Goal: Transaction & Acquisition: Subscribe to service/newsletter

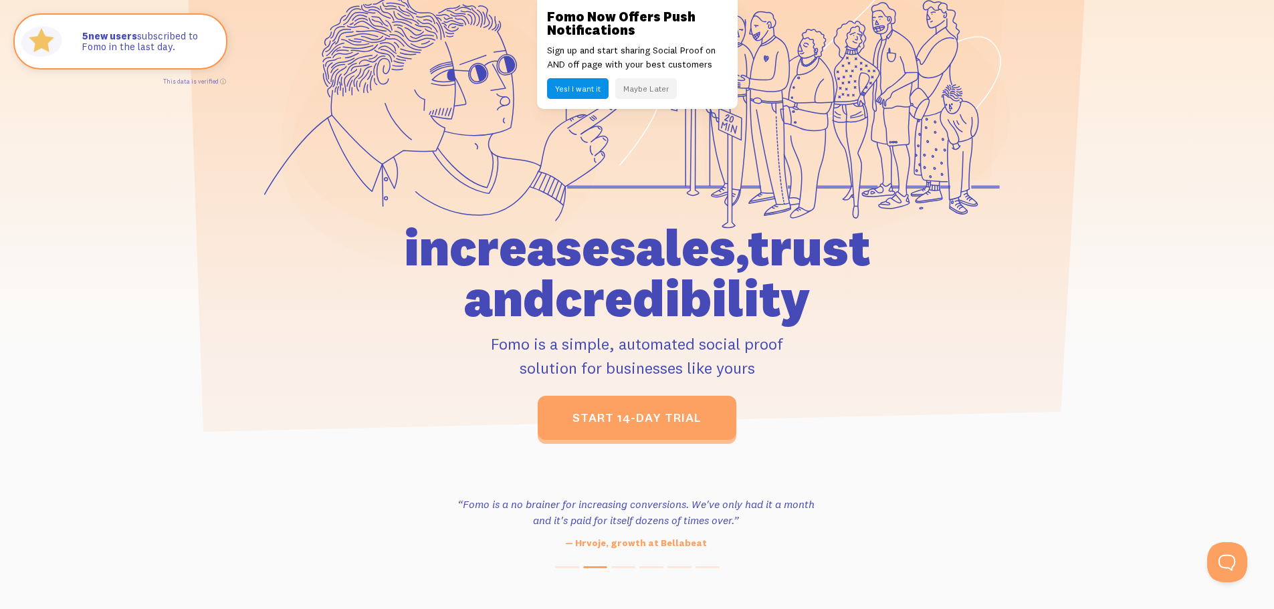
scroll to position [187, 0]
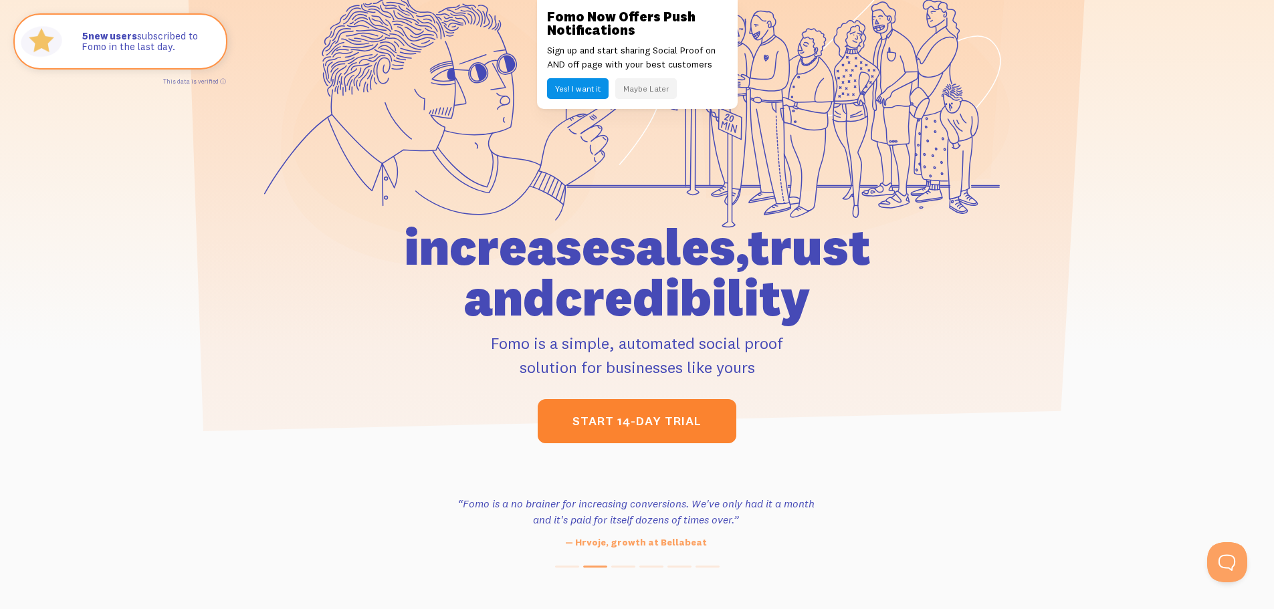
click at [594, 413] on link "start 14-day trial" at bounding box center [637, 421] width 199 height 44
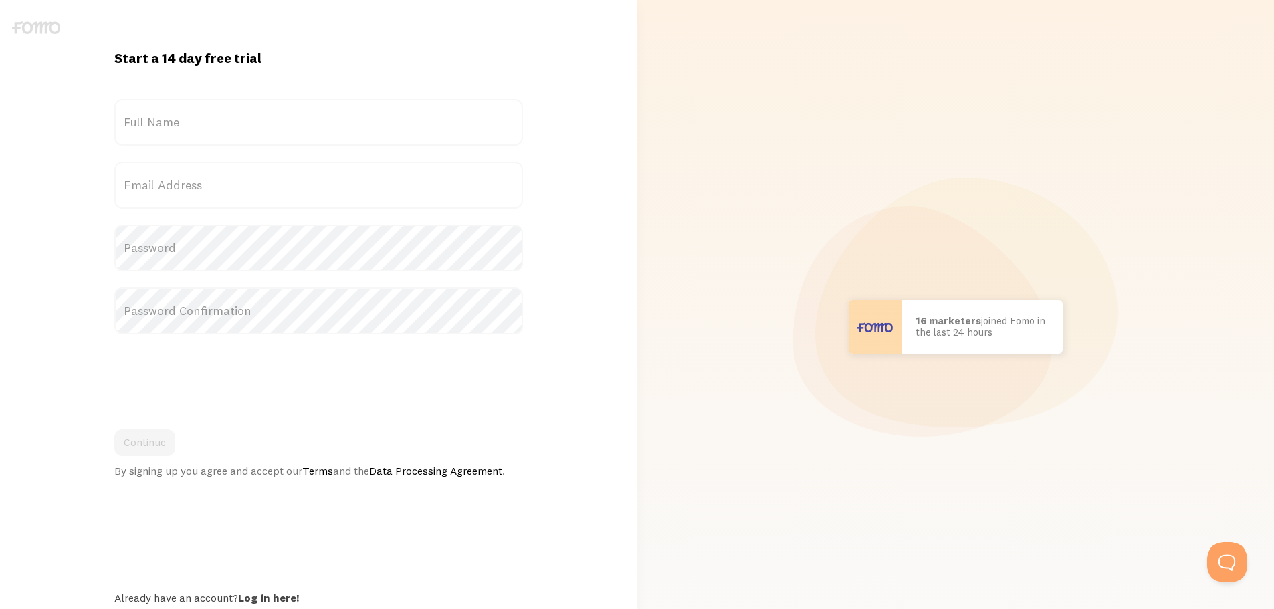
click at [199, 129] on label "Full Name" at bounding box center [318, 122] width 409 height 47
click at [199, 129] on input "Full Name" at bounding box center [318, 122] width 409 height 47
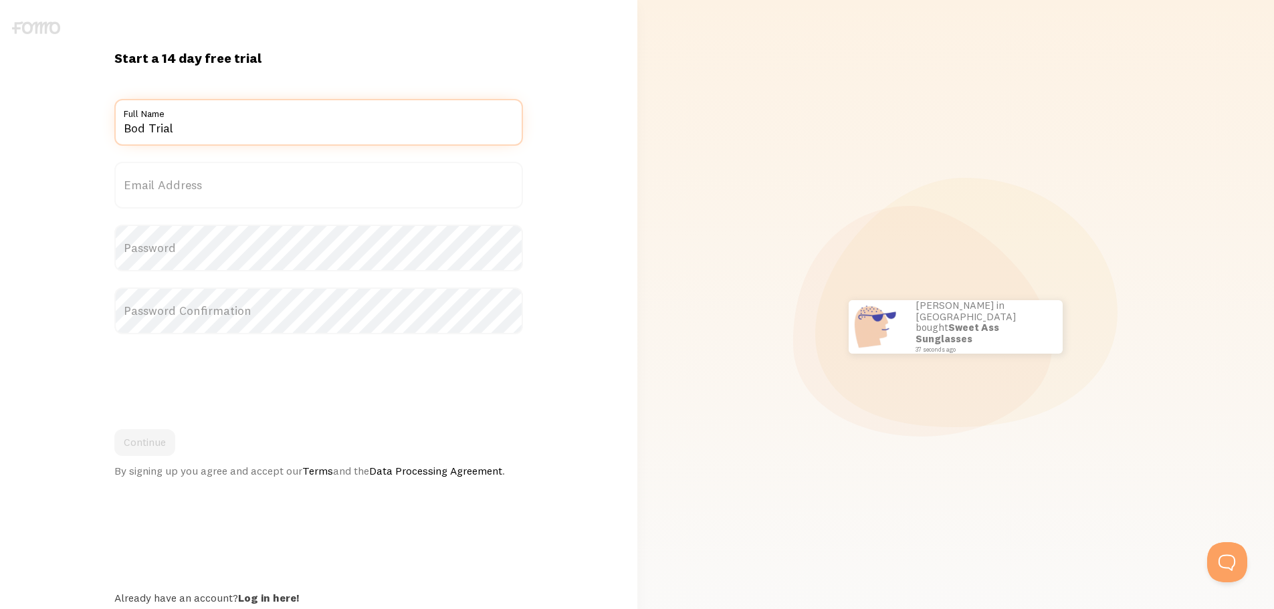
type input "Bod Trial"
type input "b"
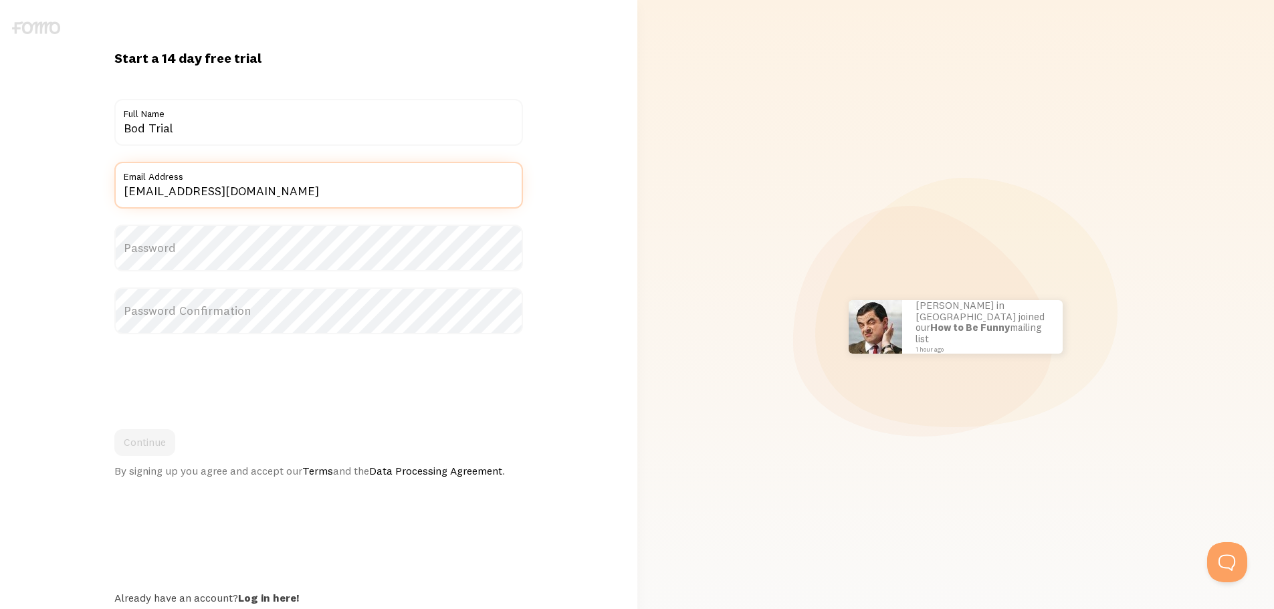
type input "trialbod87@gmail.com"
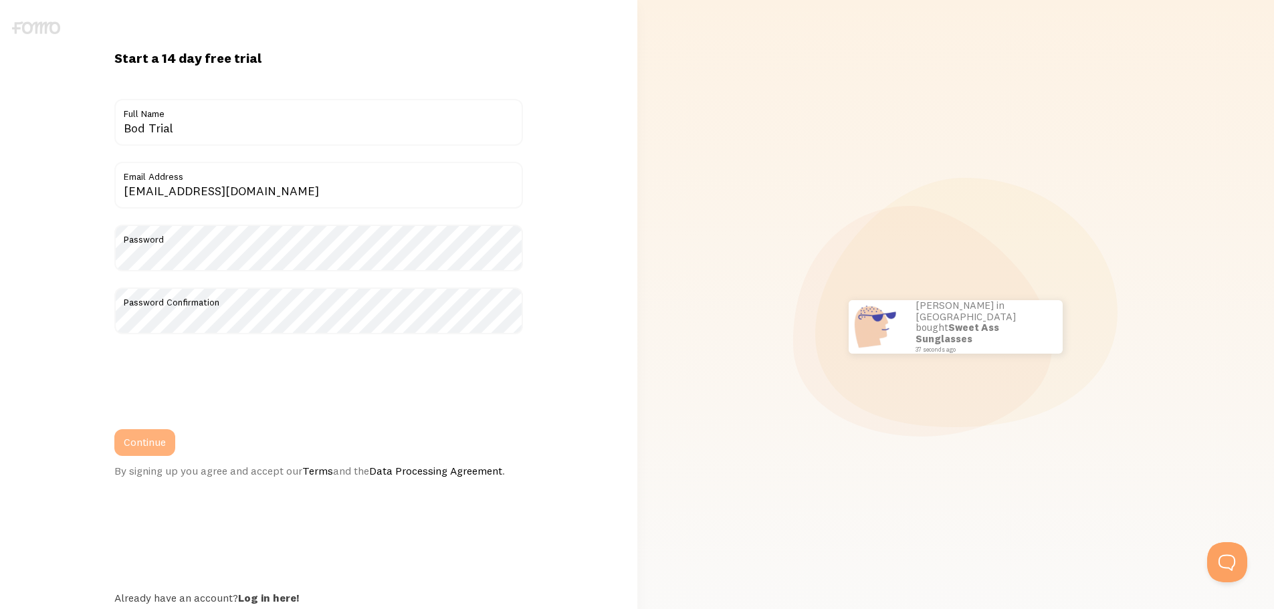
click at [151, 444] on button "Continue" at bounding box center [144, 442] width 61 height 27
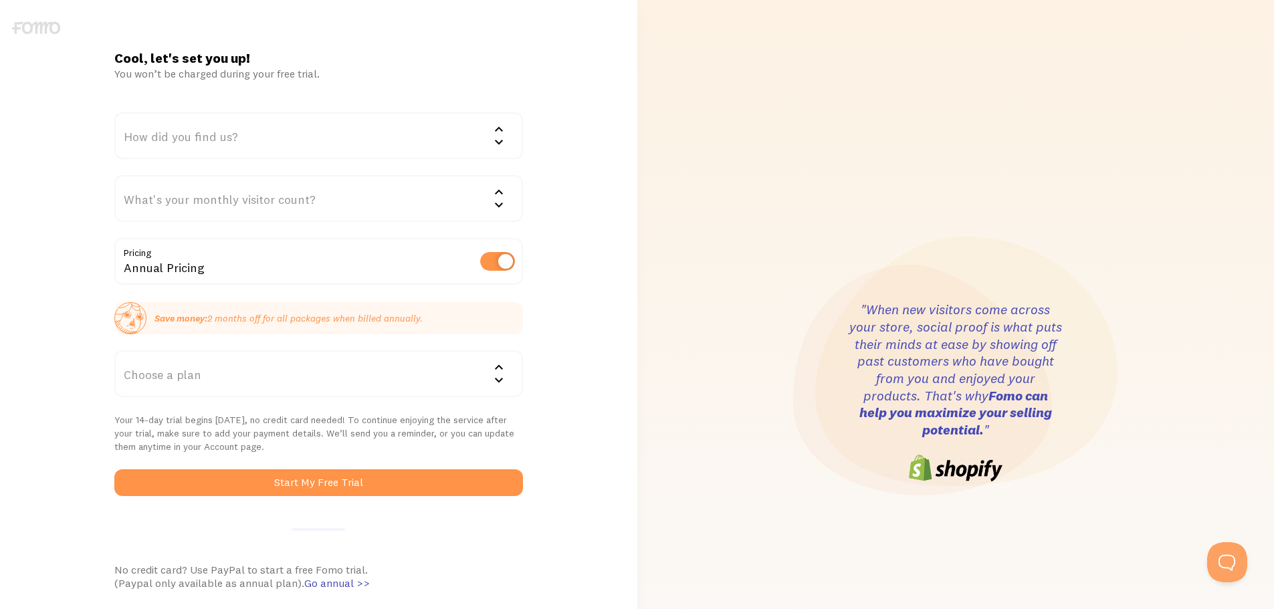
click at [314, 132] on div "How did you find us?" at bounding box center [318, 135] width 409 height 47
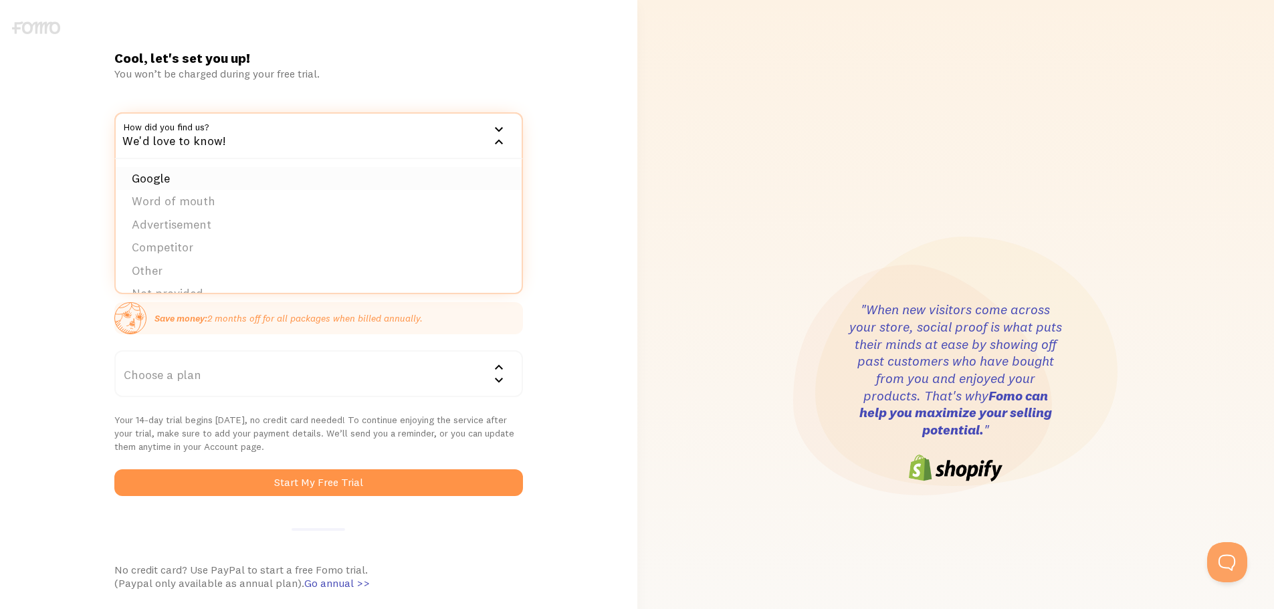
click at [316, 185] on li "Google" at bounding box center [319, 178] width 406 height 23
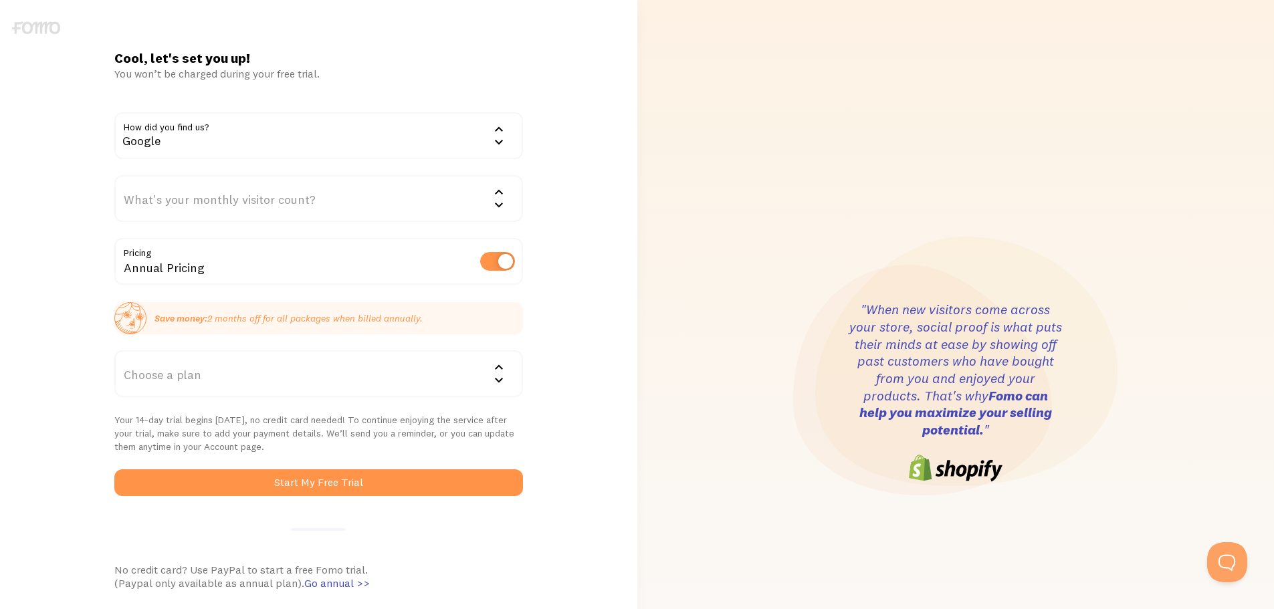
click at [279, 203] on div "What's your monthly visitor count?" at bounding box center [318, 198] width 409 height 47
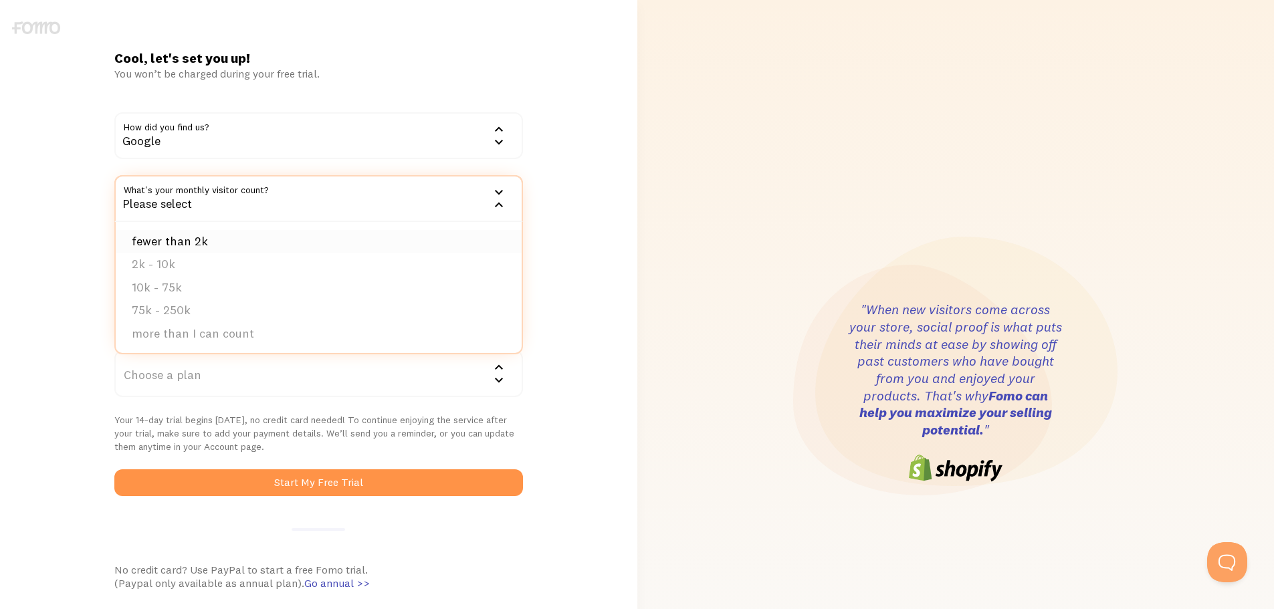
click at [258, 245] on li "fewer than 2k" at bounding box center [319, 241] width 406 height 23
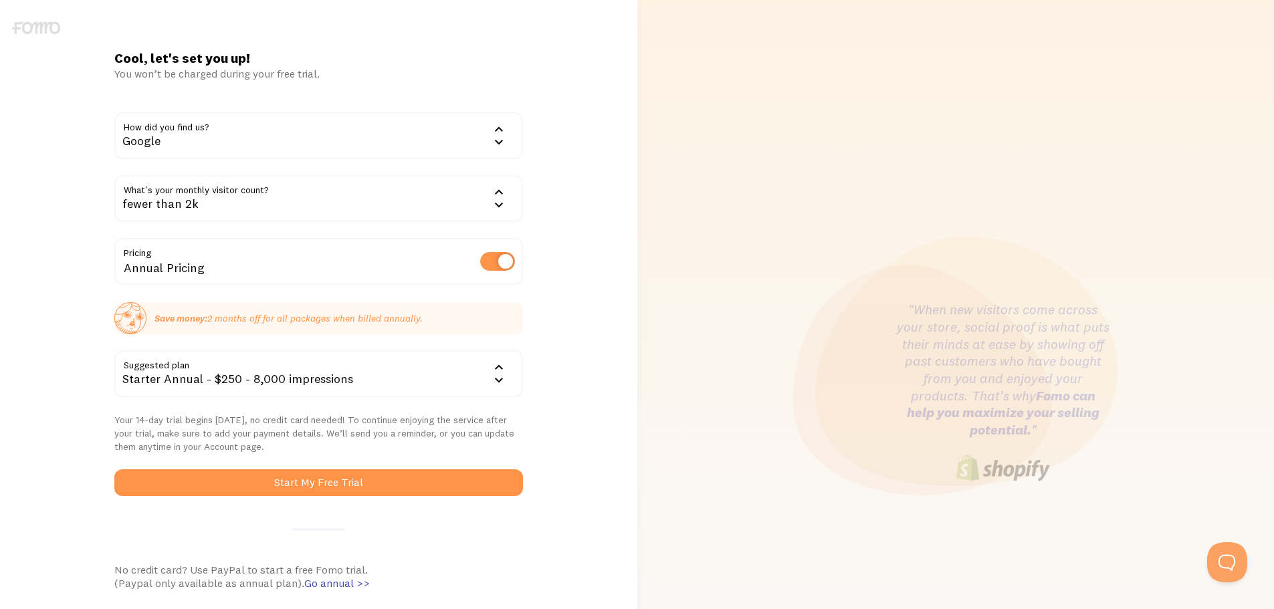
click at [490, 259] on label at bounding box center [497, 261] width 35 height 19
click at [490, 259] on input "checkbox" at bounding box center [497, 261] width 35 height 19
checkbox input "false"
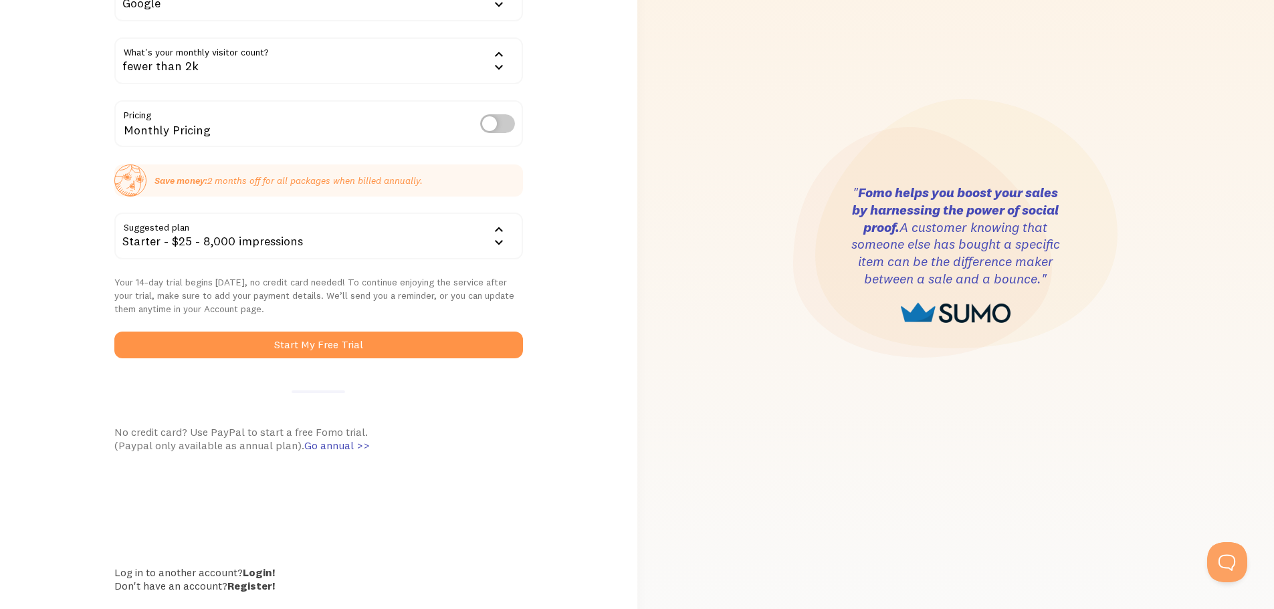
scroll to position [146, 0]
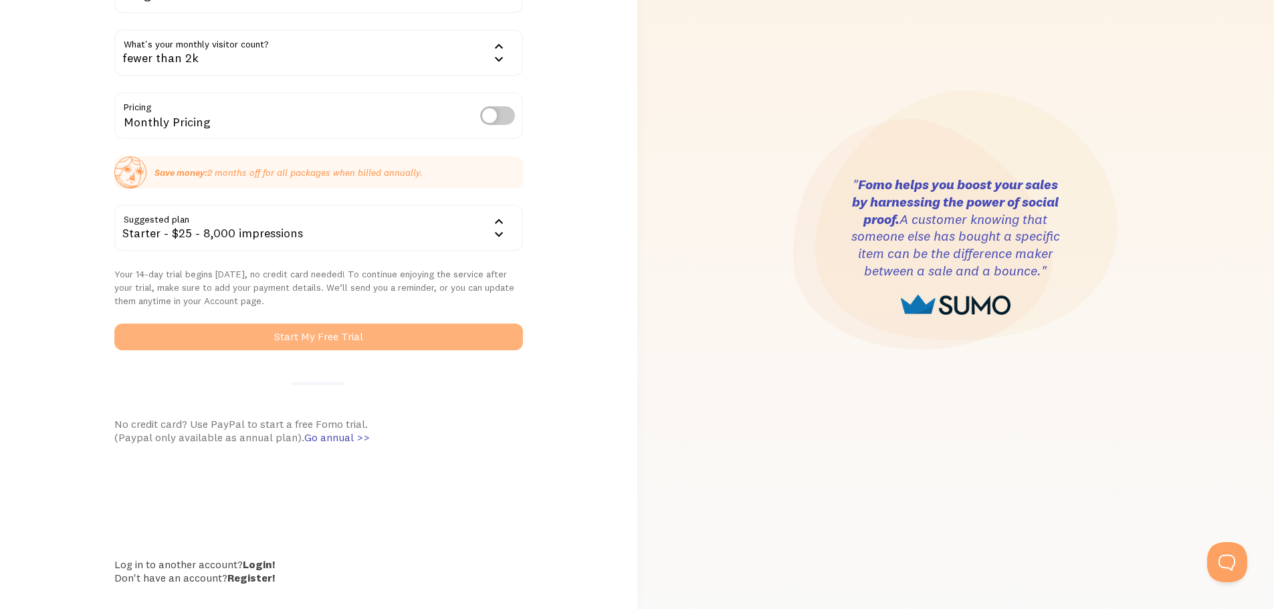
click at [320, 338] on button "Start My Free Trial" at bounding box center [318, 337] width 409 height 27
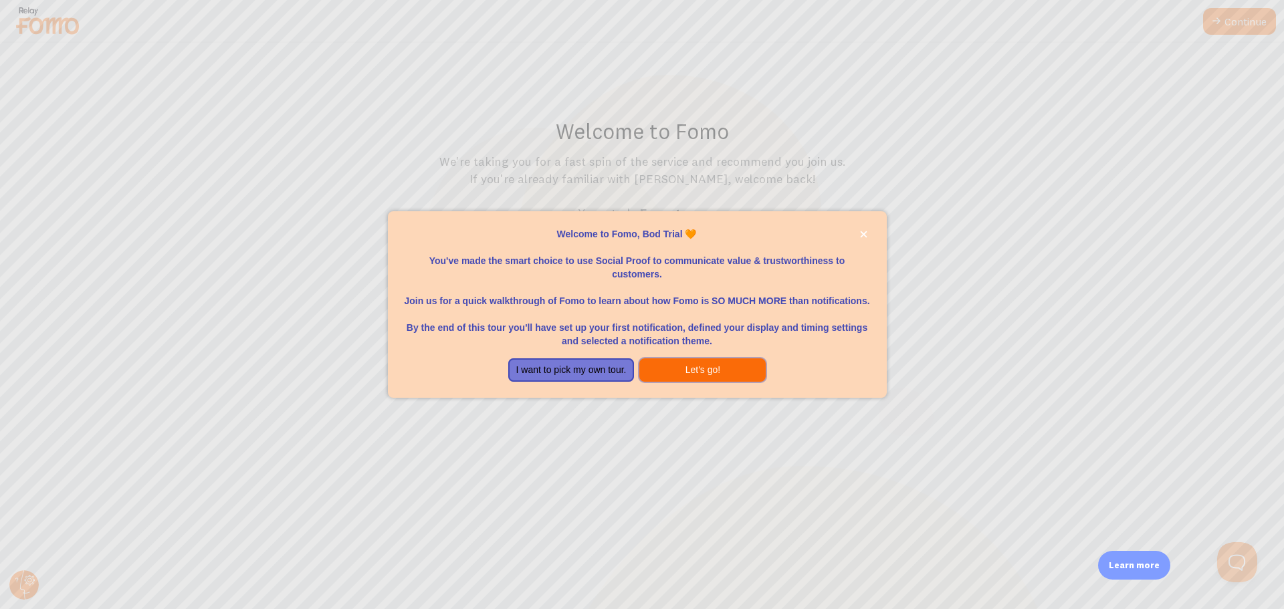
click at [675, 368] on button "Let's go!" at bounding box center [702, 370] width 126 height 24
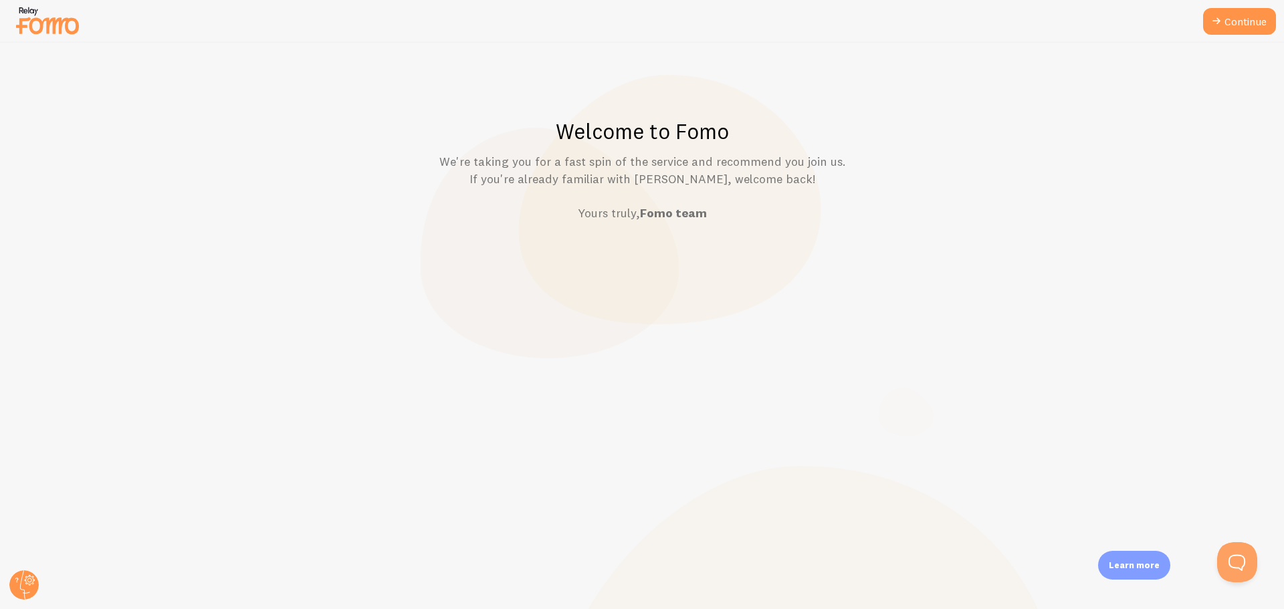
click at [61, 30] on img at bounding box center [47, 20] width 67 height 34
click at [34, 586] on circle at bounding box center [23, 584] width 29 height 29
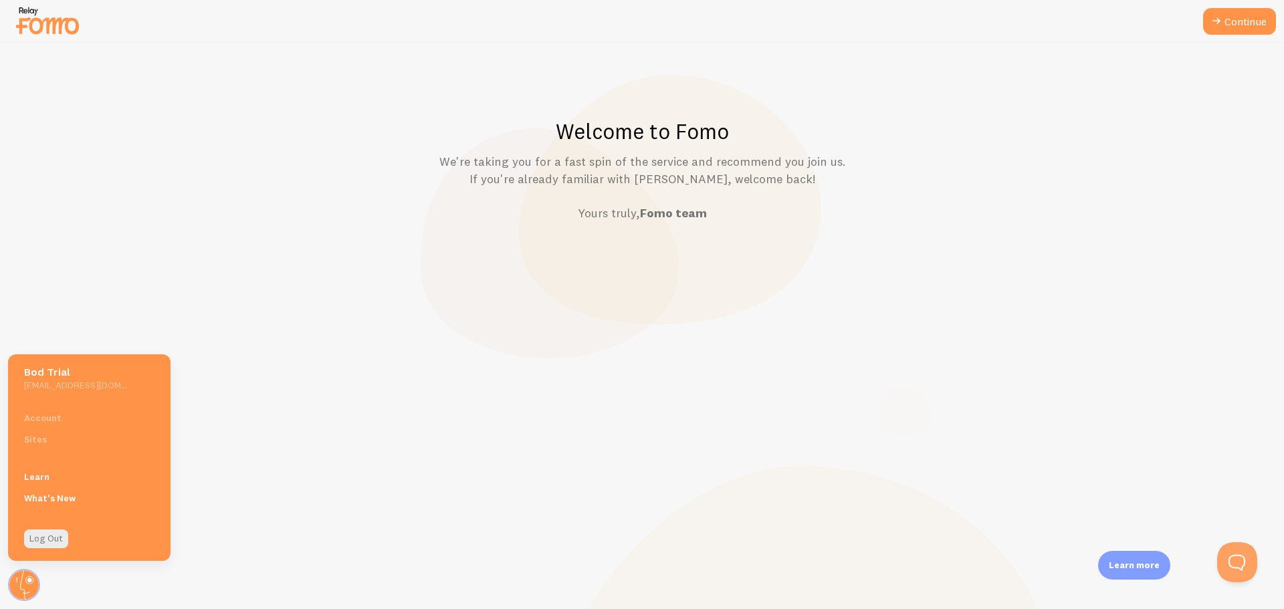
click at [33, 439] on div "Account Sites" at bounding box center [89, 428] width 162 height 43
click at [697, 222] on p "We're taking you for a fast spin of the service and recommend you join us. If y…" at bounding box center [642, 187] width 1219 height 69
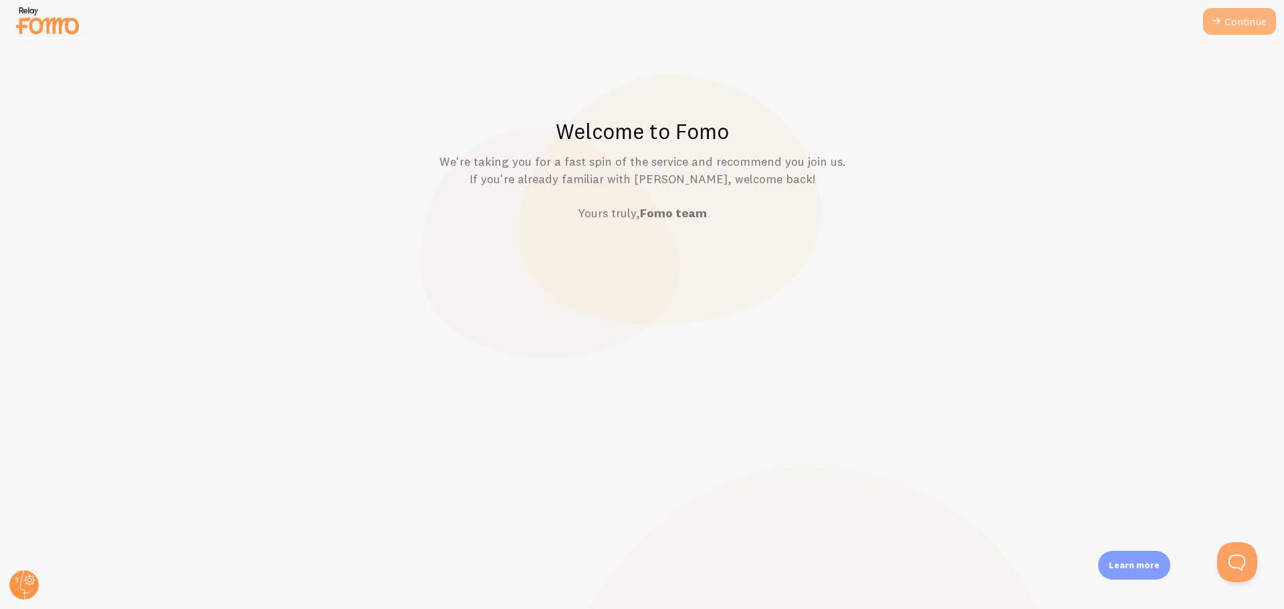
click at [1266, 14] on link "Continue" at bounding box center [1239, 21] width 73 height 27
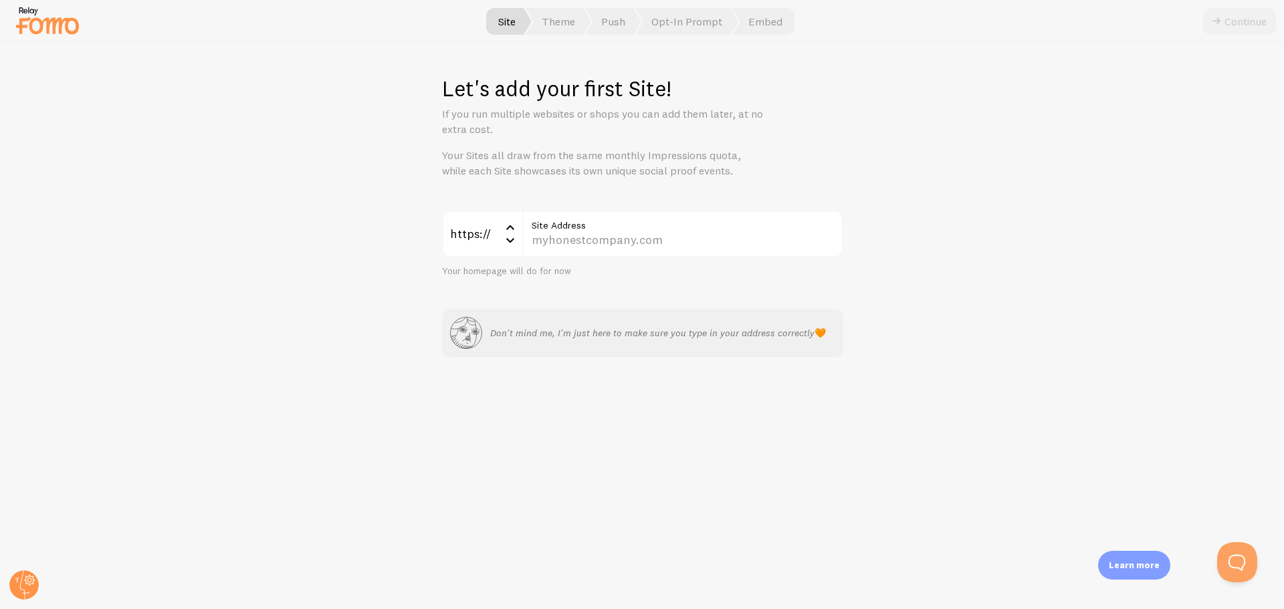
click at [607, 231] on label "Site Address" at bounding box center [682, 222] width 321 height 23
click at [607, 231] on input "Site Address" at bounding box center [682, 234] width 321 height 47
paste input "trial-shoukry.learnworlds.com/"
type input "trial-shoukry.learnworlds.com/"
click at [1210, 26] on icon "submit" at bounding box center [1216, 21] width 16 height 16
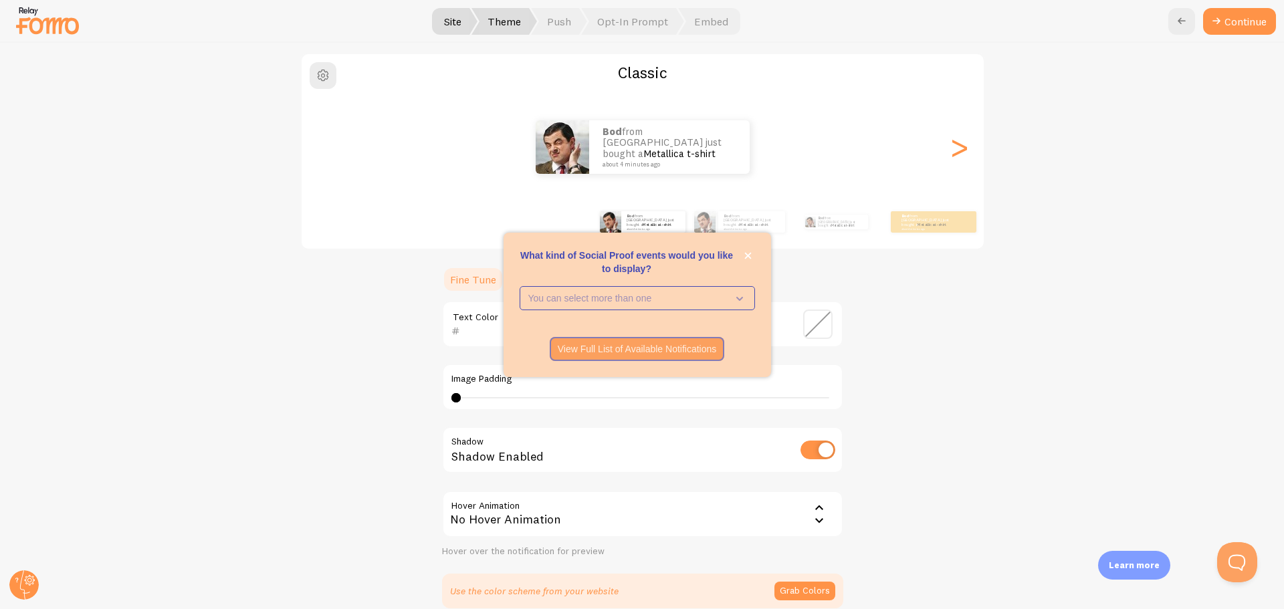
scroll to position [245, 0]
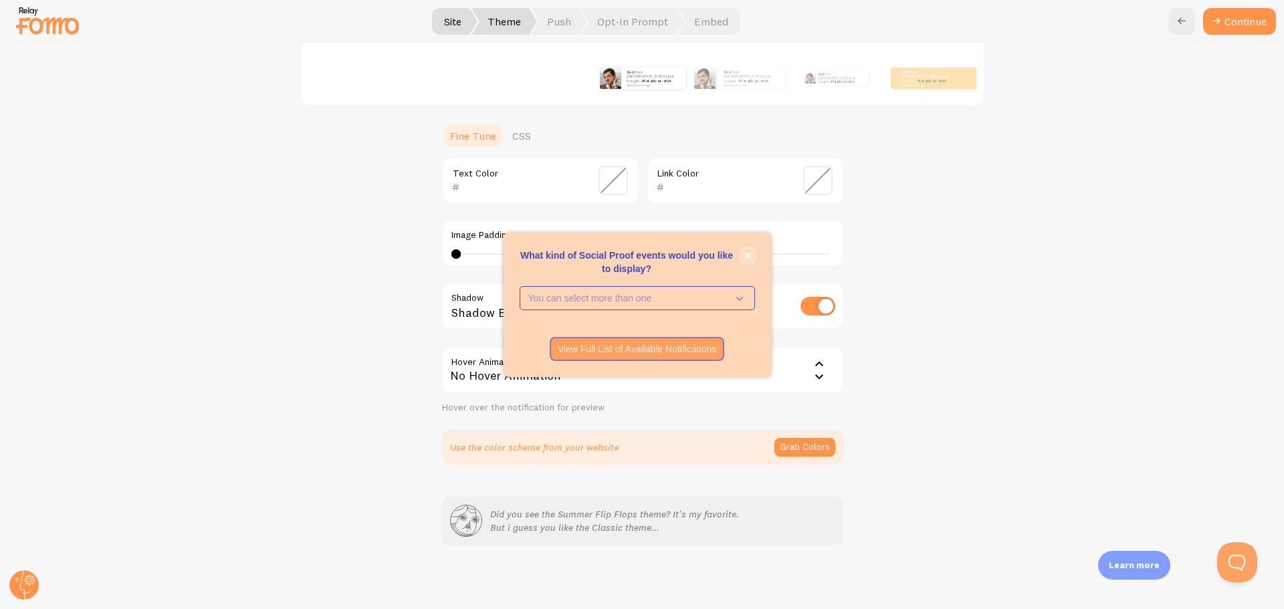
click at [747, 253] on icon "close," at bounding box center [747, 255] width 7 height 7
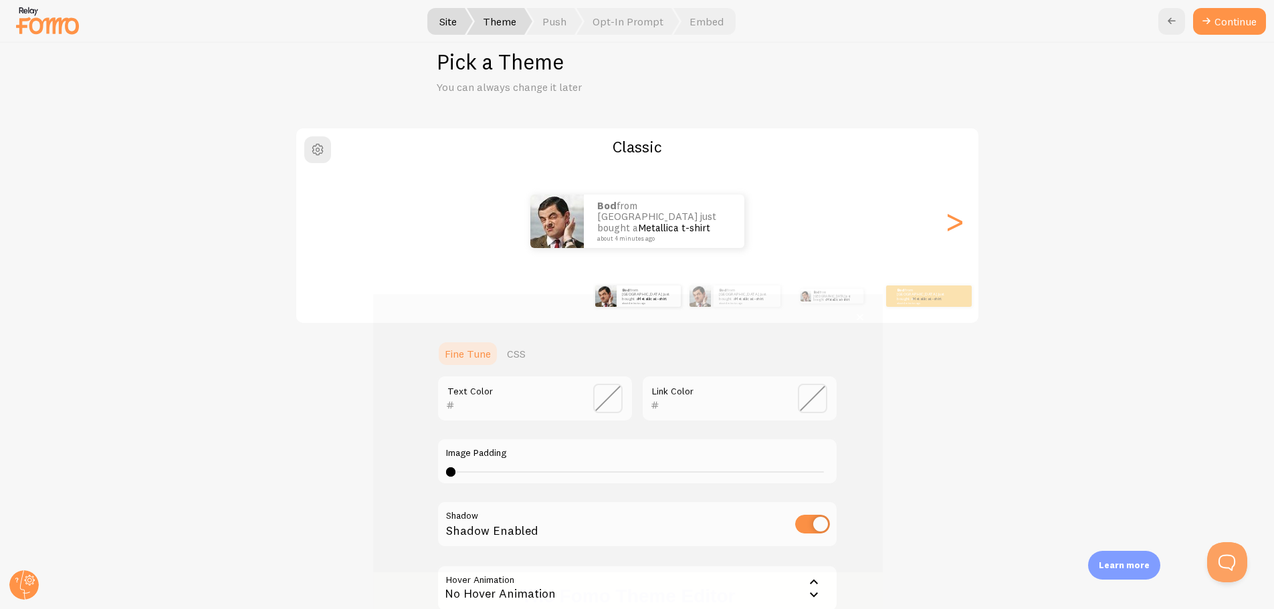
scroll to position [54, 0]
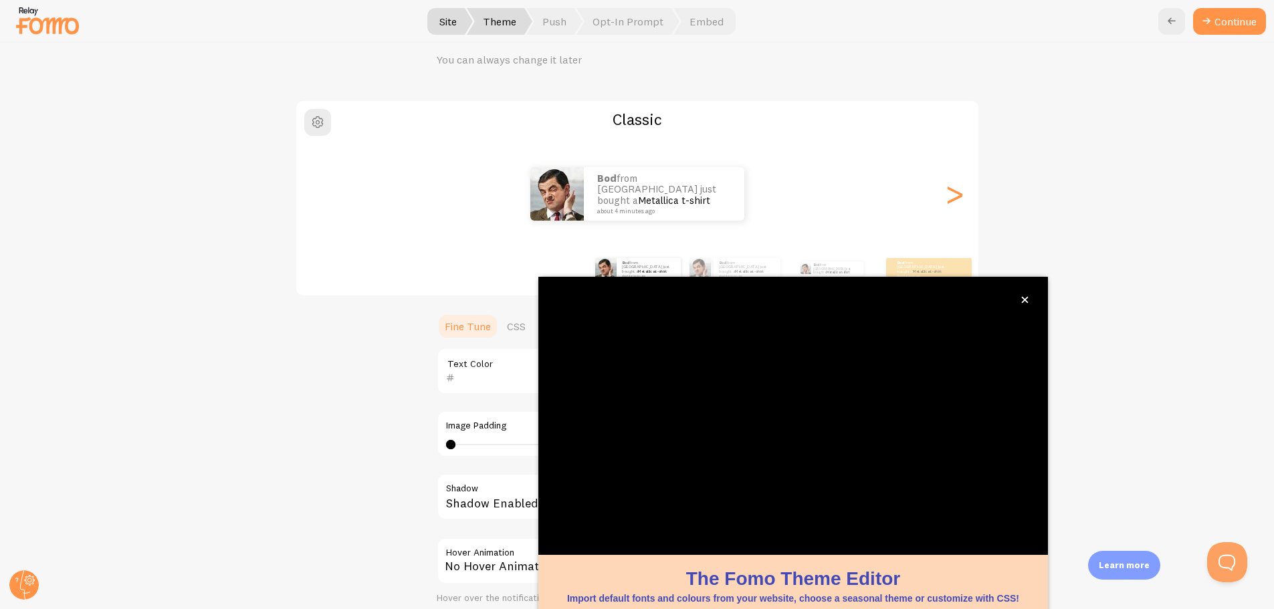
click at [1113, 281] on div "Classic Bod from Egypt just bought a Metallica t-shirt about 4 minutes ago Bod …" at bounding box center [637, 378] width 1209 height 556
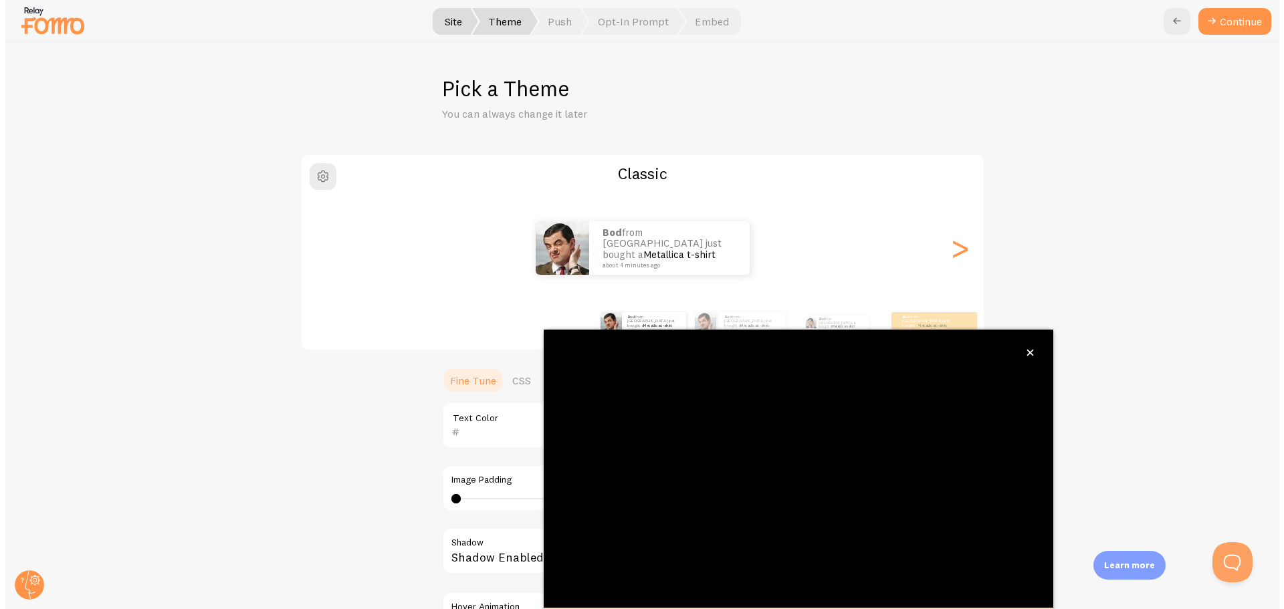
scroll to position [1, 0]
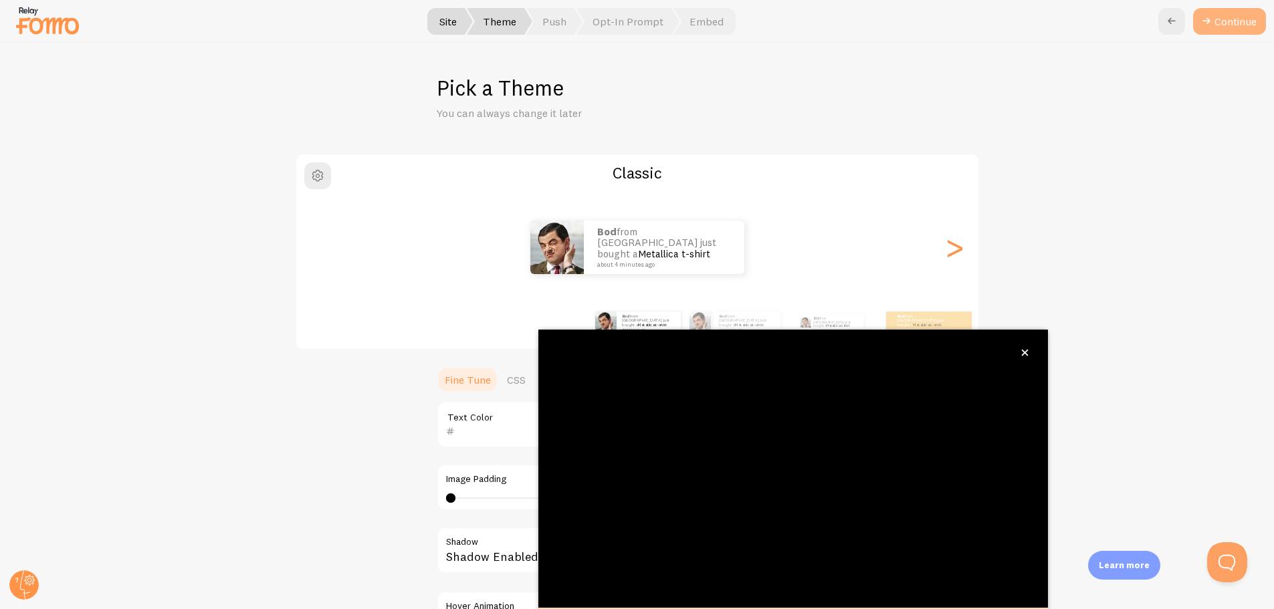
click at [1223, 29] on button "Continue" at bounding box center [1229, 21] width 73 height 27
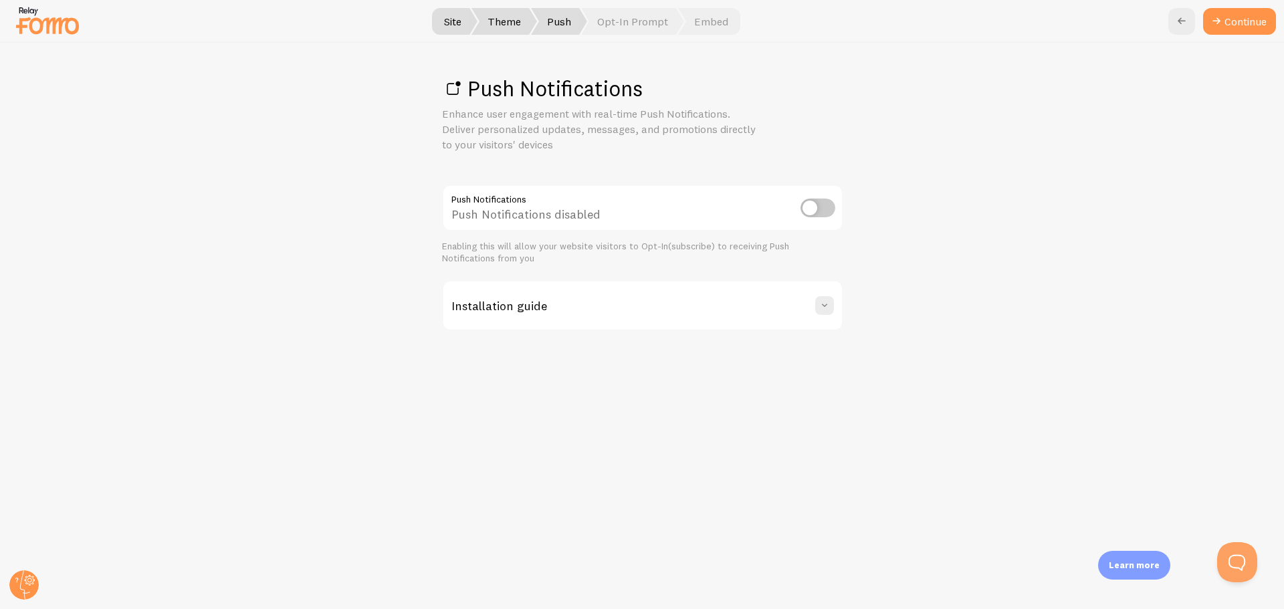
click at [810, 212] on input "checkbox" at bounding box center [817, 208] width 35 height 19
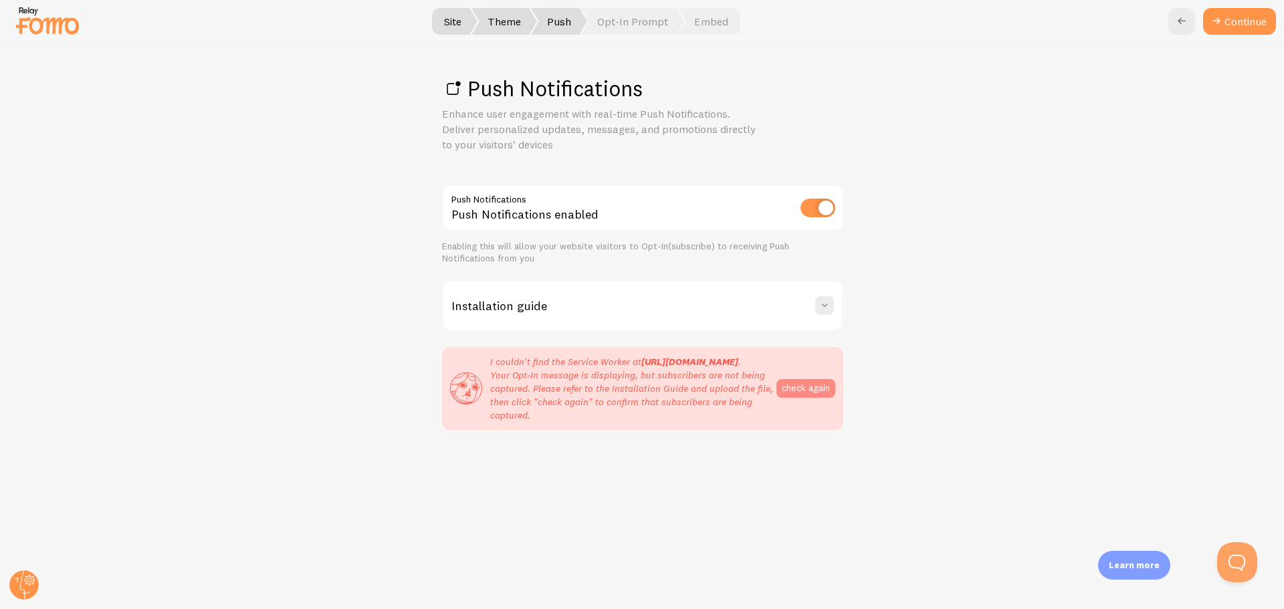
click at [806, 398] on button "check again" at bounding box center [805, 388] width 59 height 19
click at [823, 209] on input "checkbox" at bounding box center [817, 208] width 35 height 19
checkbox input "false"
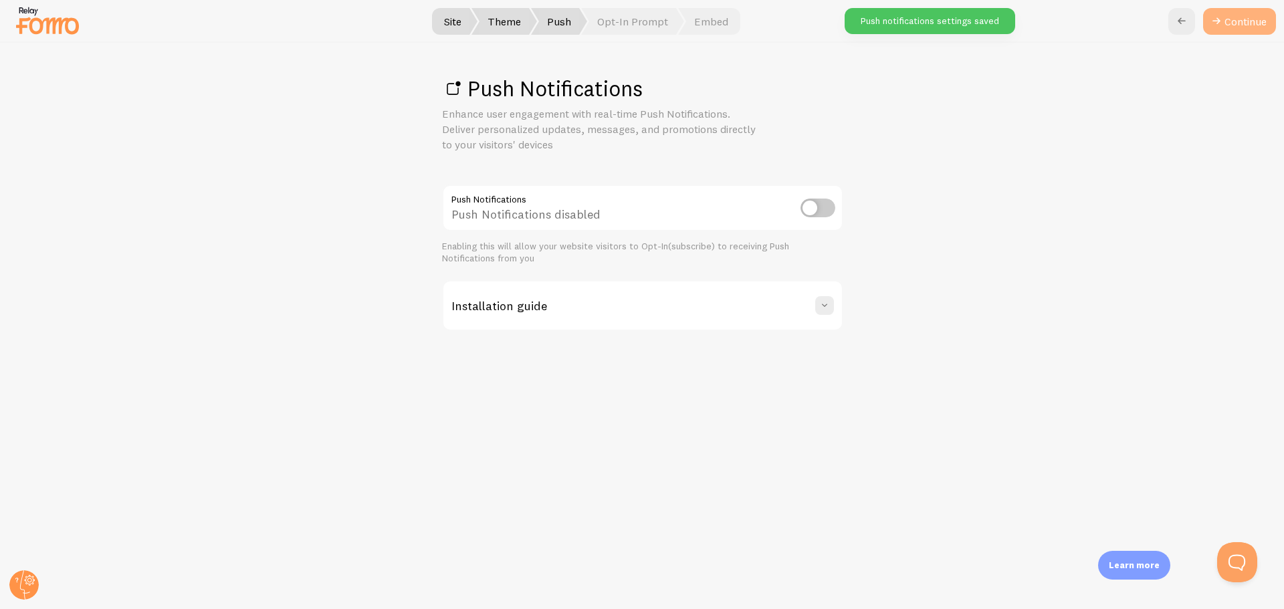
click at [1250, 23] on link "Continue" at bounding box center [1239, 21] width 73 height 27
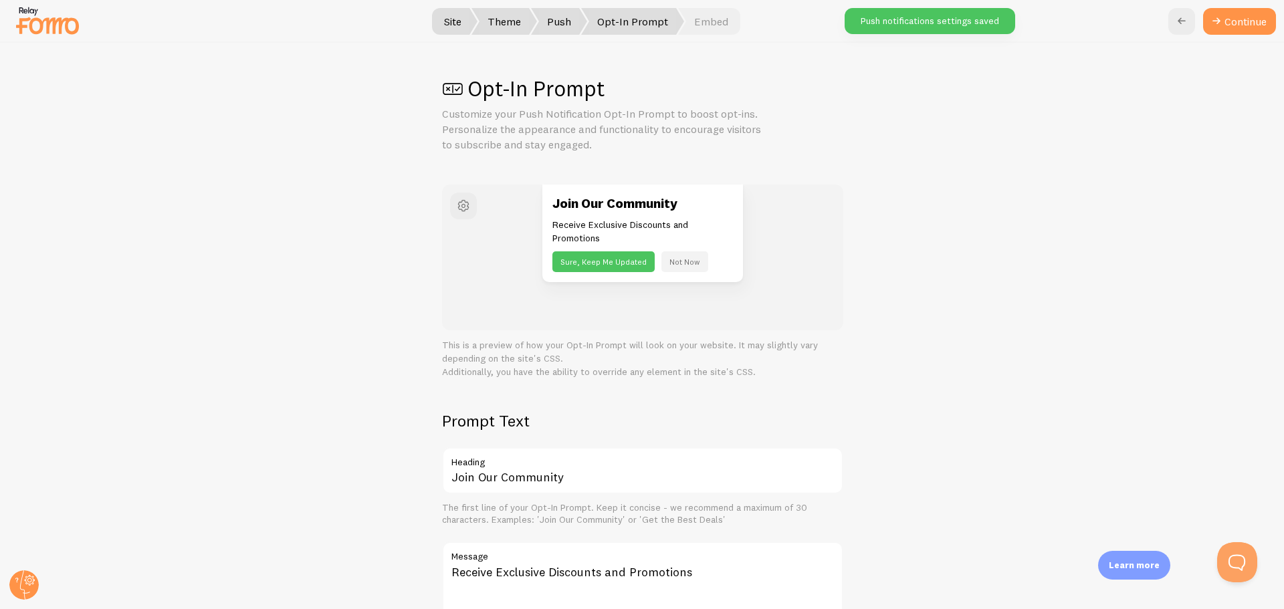
scroll to position [1, 0]
click at [1245, 26] on button "Continue" at bounding box center [1239, 21] width 73 height 27
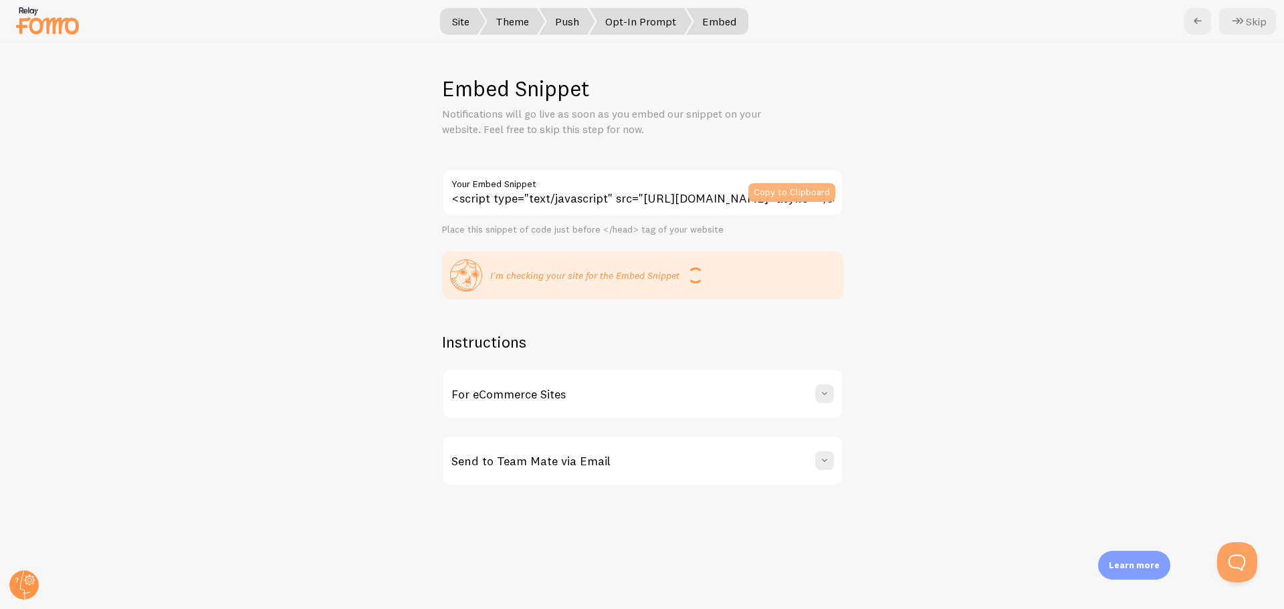
click at [778, 195] on button "Copy to Clipboard" at bounding box center [791, 192] width 87 height 19
click at [1245, 17] on icon at bounding box center [1238, 21] width 16 height 16
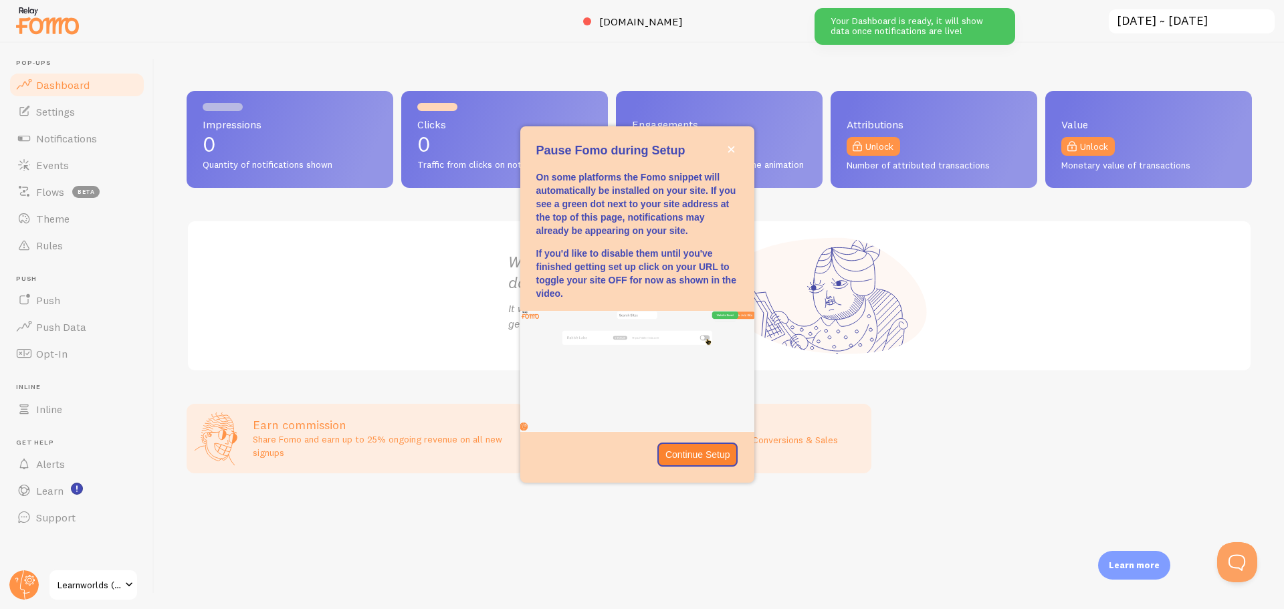
click at [75, 581] on span "Learnworlds (trial Shoukry)" at bounding box center [90, 585] width 64 height 16
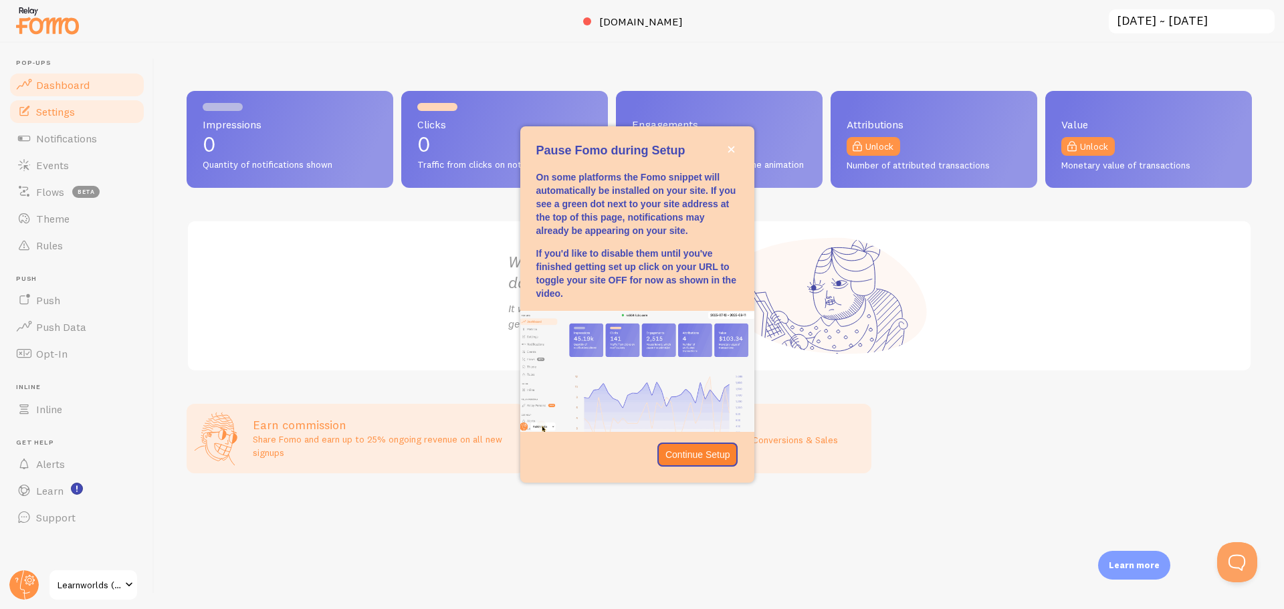
click at [65, 110] on span "Settings" at bounding box center [55, 111] width 39 height 13
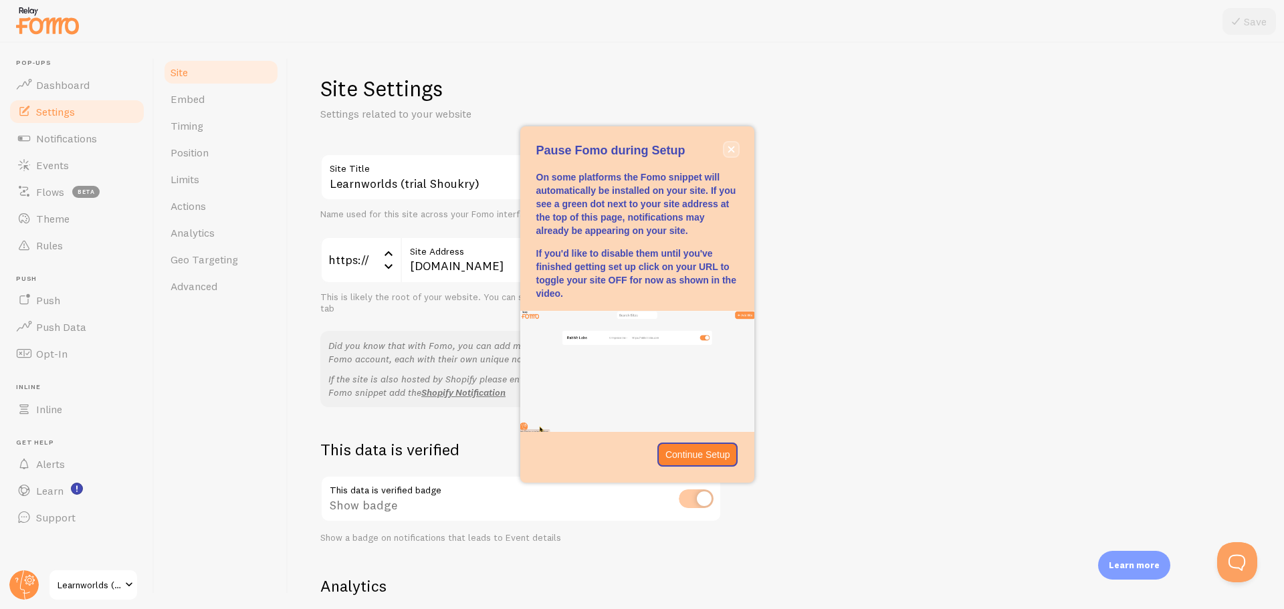
click at [730, 150] on icon "close," at bounding box center [730, 149] width 7 height 7
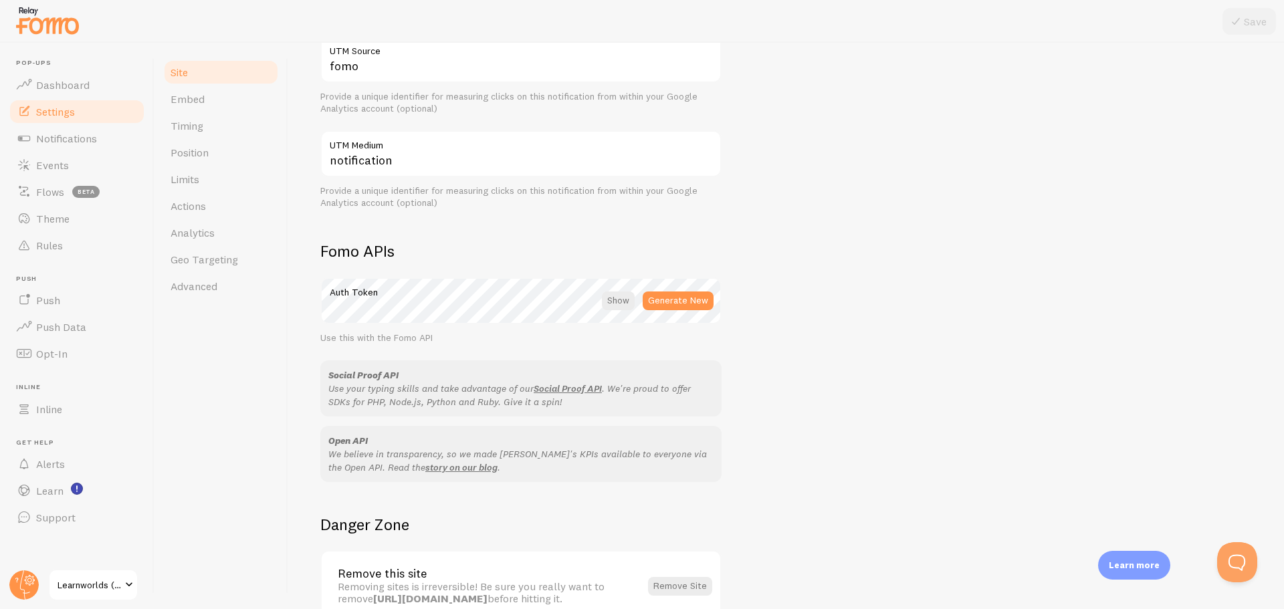
scroll to position [595, 0]
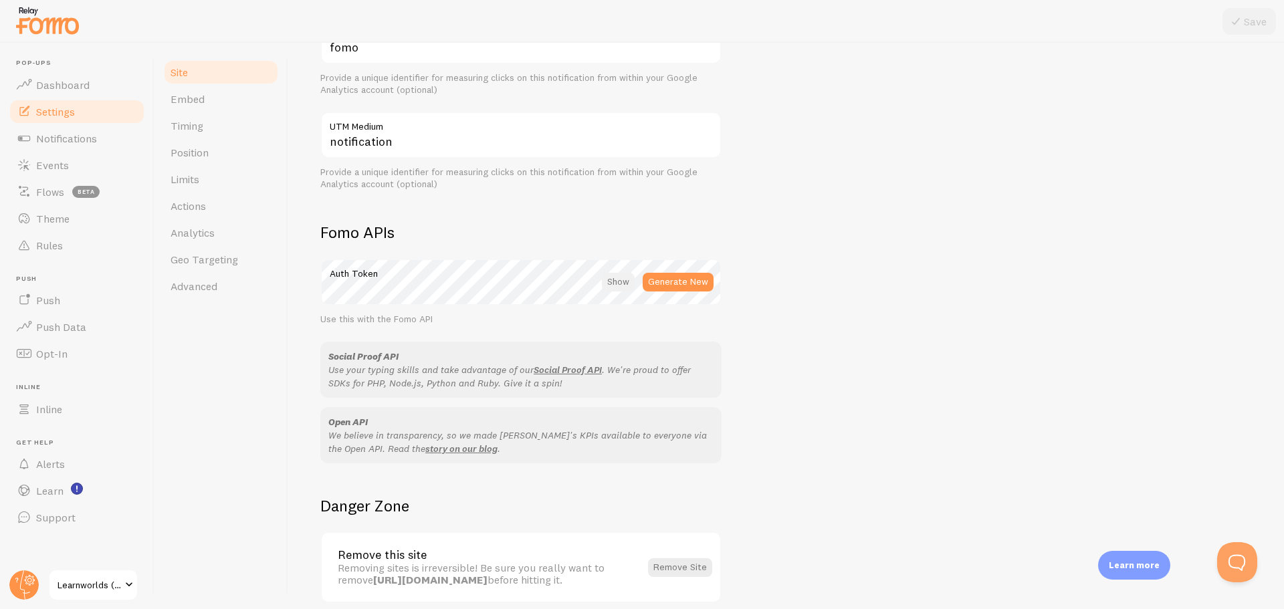
click at [622, 283] on div at bounding box center [618, 282] width 33 height 19
